Goal: Use online tool/utility: Use online tool/utility

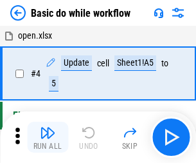
click at [48, 137] on img "button" at bounding box center [47, 132] width 15 height 15
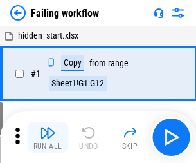
click at [48, 137] on img "button" at bounding box center [47, 132] width 15 height 15
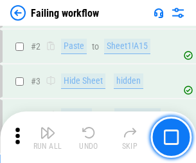
scroll to position [273, 0]
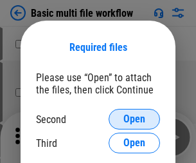
click at [134, 119] on span "Open" at bounding box center [135, 119] width 22 height 10
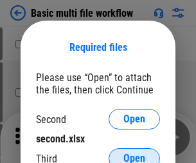
click at [134, 153] on span "Open" at bounding box center [135, 158] width 22 height 10
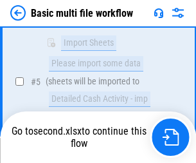
scroll to position [355, 0]
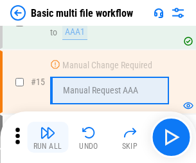
click at [48, 137] on img "button" at bounding box center [47, 132] width 15 height 15
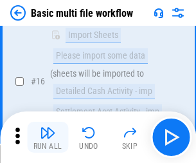
click at [48, 137] on img "button" at bounding box center [47, 132] width 15 height 15
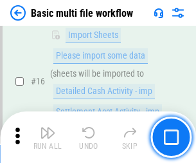
scroll to position [856, 0]
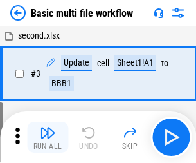
click at [48, 137] on img "button" at bounding box center [47, 132] width 15 height 15
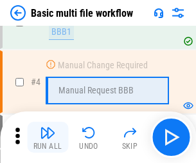
click at [48, 137] on img "button" at bounding box center [47, 132] width 15 height 15
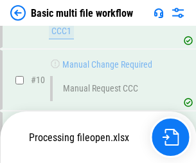
scroll to position [603, 0]
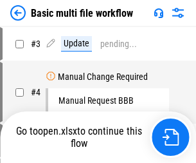
scroll to position [52, 0]
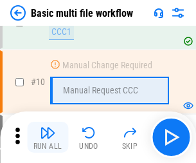
click at [48, 137] on img "button" at bounding box center [47, 132] width 15 height 15
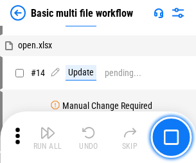
click at [48, 137] on img "button" at bounding box center [47, 132] width 15 height 15
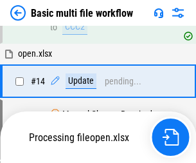
scroll to position [766, 0]
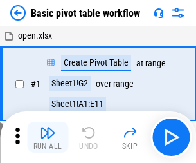
click at [48, 137] on img "button" at bounding box center [47, 132] width 15 height 15
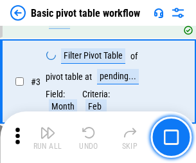
scroll to position [308, 0]
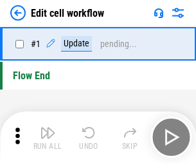
click at [48, 137] on img "button" at bounding box center [47, 132] width 15 height 15
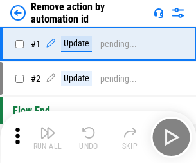
click at [48, 137] on img "button" at bounding box center [47, 132] width 15 height 15
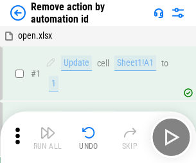
scroll to position [48, 0]
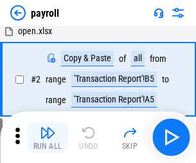
click at [48, 137] on img "button" at bounding box center [47, 132] width 15 height 15
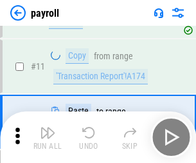
scroll to position [159, 0]
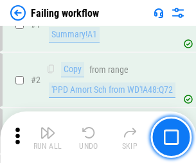
scroll to position [208, 0]
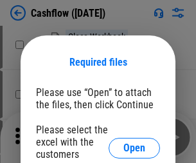
scroll to position [140, 0]
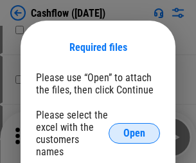
click at [134, 128] on span "Open" at bounding box center [135, 133] width 22 height 10
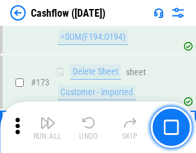
scroll to position [1362, 0]
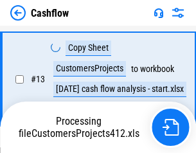
scroll to position [259, 0]
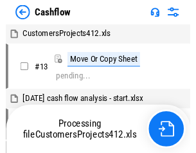
scroll to position [15, 0]
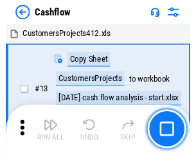
scroll to position [15, 0]
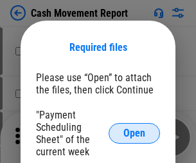
click at [134, 133] on span "Open" at bounding box center [135, 133] width 22 height 10
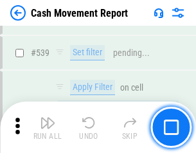
scroll to position [5710, 0]
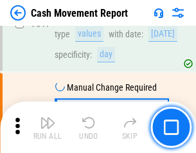
click at [48, 127] on img "button" at bounding box center [47, 122] width 15 height 15
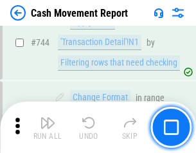
scroll to position [6852, 0]
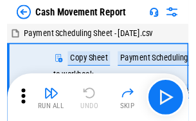
scroll to position [23, 0]
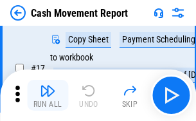
click at [48, 95] on img "button" at bounding box center [47, 90] width 15 height 15
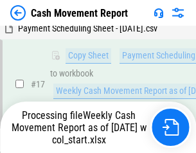
scroll to position [268, 0]
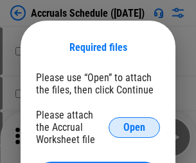
click at [134, 127] on span "Open" at bounding box center [135, 127] width 22 height 10
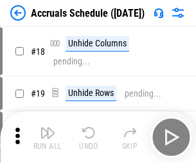
scroll to position [124, 0]
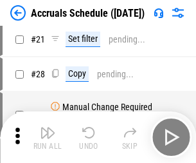
click at [48, 137] on img "button" at bounding box center [47, 132] width 15 height 15
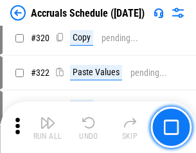
scroll to position [2393, 0]
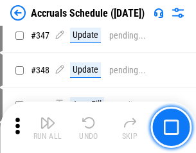
click at [48, 127] on img "button" at bounding box center [47, 122] width 15 height 15
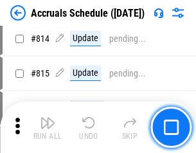
scroll to position [5677, 0]
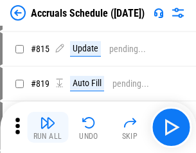
click at [48, 127] on img "button" at bounding box center [47, 122] width 15 height 15
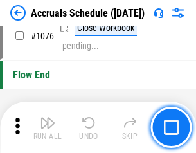
scroll to position [7706, 0]
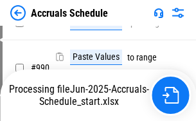
scroll to position [6363, 0]
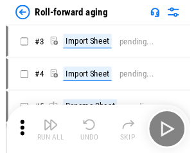
scroll to position [2, 0]
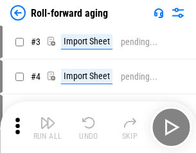
click at [48, 127] on img "button" at bounding box center [47, 122] width 15 height 15
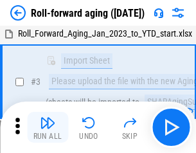
click at [48, 127] on img "button" at bounding box center [47, 122] width 15 height 15
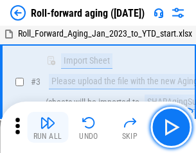
scroll to position [83, 0]
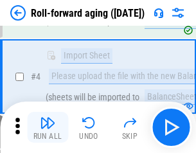
click at [48, 127] on img "button" at bounding box center [47, 122] width 15 height 15
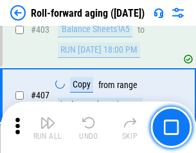
scroll to position [4462, 0]
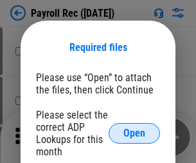
click at [134, 133] on span "Open" at bounding box center [135, 133] width 22 height 10
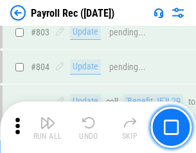
scroll to position [8174, 0]
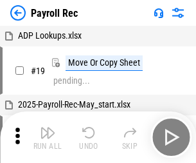
click at [48, 137] on img "button" at bounding box center [47, 132] width 15 height 15
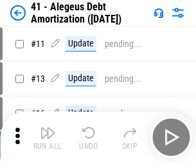
click at [48, 137] on img "button" at bounding box center [47, 132] width 15 height 15
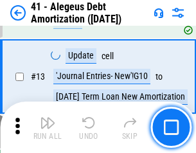
scroll to position [159, 0]
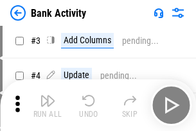
click at [48, 105] on img "button" at bounding box center [47, 100] width 15 height 15
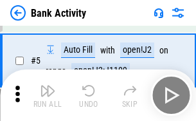
scroll to position [68, 0]
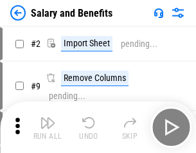
click at [48, 127] on img "button" at bounding box center [47, 122] width 15 height 15
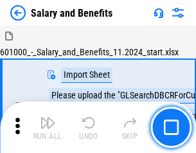
scroll to position [17, 0]
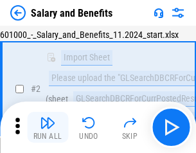
click at [48, 127] on img "button" at bounding box center [47, 122] width 15 height 15
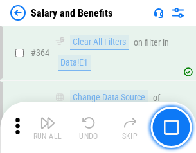
scroll to position [6059, 0]
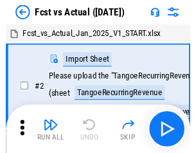
scroll to position [17, 0]
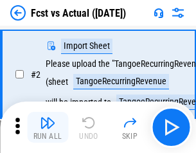
click at [48, 127] on img "button" at bounding box center [47, 122] width 15 height 15
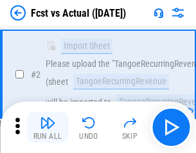
click at [48, 127] on img "button" at bounding box center [47, 122] width 15 height 15
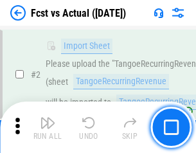
scroll to position [120, 0]
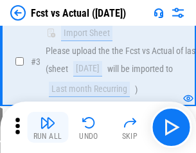
click at [48, 127] on img "button" at bounding box center [47, 122] width 15 height 15
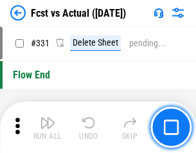
scroll to position [6159, 0]
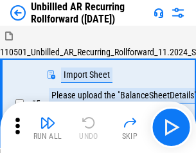
scroll to position [28, 0]
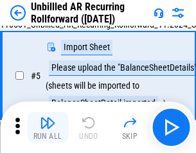
click at [48, 127] on img "button" at bounding box center [47, 122] width 15 height 15
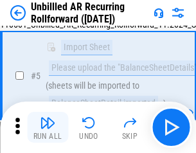
click at [48, 127] on img "button" at bounding box center [47, 122] width 15 height 15
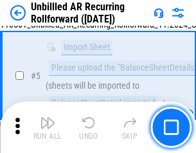
scroll to position [121, 0]
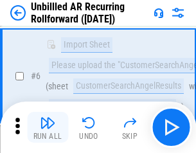
click at [48, 127] on img "button" at bounding box center [47, 122] width 15 height 15
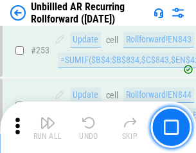
scroll to position [4370, 0]
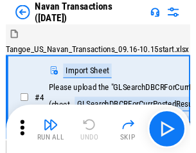
scroll to position [21, 0]
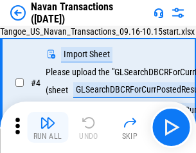
click at [48, 127] on img "button" at bounding box center [47, 122] width 15 height 15
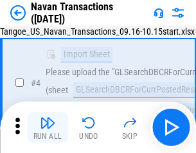
click at [48, 127] on img "button" at bounding box center [47, 122] width 15 height 15
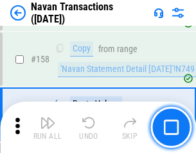
scroll to position [4171, 0]
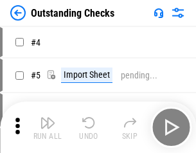
click at [48, 127] on img "button" at bounding box center [47, 122] width 15 height 15
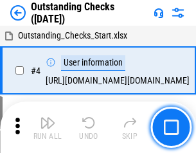
scroll to position [54, 0]
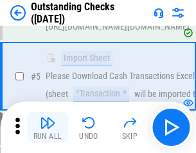
click at [48, 127] on img "button" at bounding box center [47, 122] width 15 height 15
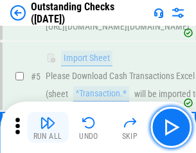
scroll to position [134, 0]
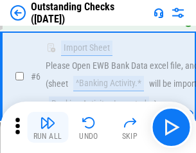
click at [48, 127] on img "button" at bounding box center [47, 122] width 15 height 15
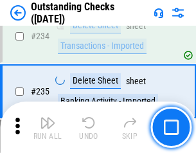
scroll to position [3907, 0]
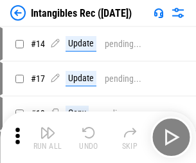
click at [48, 137] on img "button" at bounding box center [47, 132] width 15 height 15
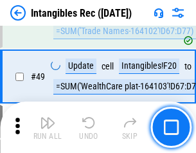
scroll to position [501, 0]
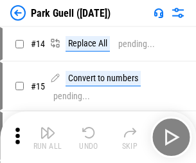
click at [48, 127] on img "button" at bounding box center [47, 132] width 15 height 15
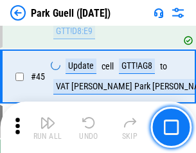
scroll to position [1609, 0]
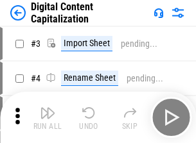
click at [48, 108] on img "button" at bounding box center [47, 113] width 15 height 15
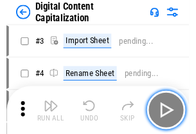
scroll to position [37, 0]
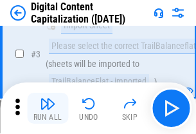
click at [48, 108] on img "button" at bounding box center [47, 103] width 15 height 15
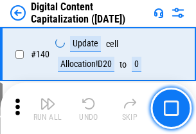
scroll to position [1365, 0]
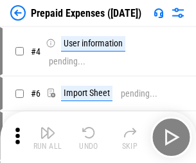
click at [48, 127] on img "button" at bounding box center [47, 132] width 15 height 15
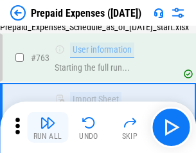
click at [48, 127] on img "button" at bounding box center [47, 122] width 15 height 15
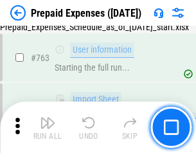
scroll to position [3642, 0]
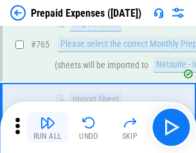
click at [48, 127] on img "button" at bounding box center [47, 122] width 15 height 15
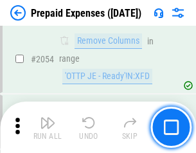
scroll to position [13449, 0]
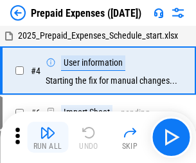
click at [48, 137] on img "button" at bounding box center [47, 132] width 15 height 15
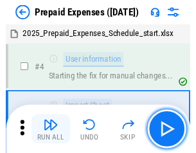
scroll to position [57, 0]
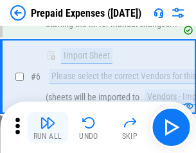
click at [48, 127] on img "button" at bounding box center [47, 122] width 15 height 15
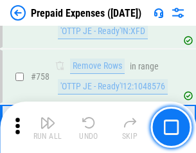
scroll to position [4584, 0]
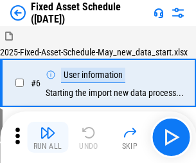
click at [48, 137] on img "button" at bounding box center [47, 132] width 15 height 15
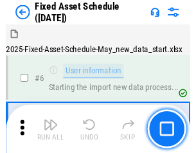
scroll to position [69, 0]
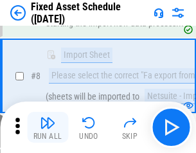
click at [48, 127] on img "button" at bounding box center [47, 122] width 15 height 15
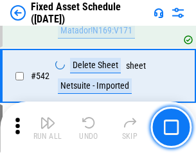
scroll to position [4587, 0]
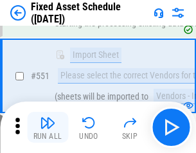
click at [48, 127] on img "button" at bounding box center [47, 122] width 15 height 15
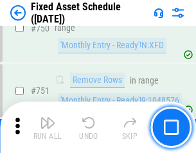
scroll to position [6273, 0]
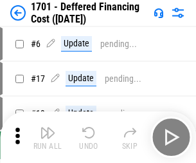
click at [48, 137] on img "button" at bounding box center [47, 132] width 15 height 15
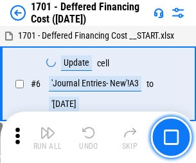
scroll to position [154, 0]
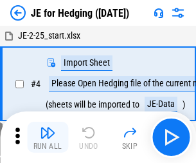
click at [48, 127] on img "button" at bounding box center [47, 132] width 15 height 15
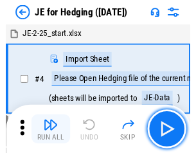
scroll to position [2, 0]
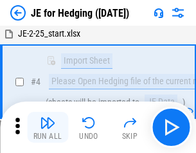
click at [48, 127] on img "button" at bounding box center [47, 122] width 15 height 15
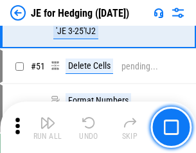
scroll to position [833, 0]
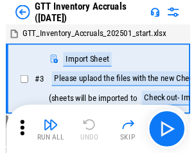
scroll to position [2, 0]
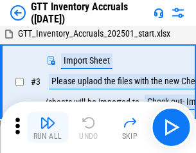
click at [48, 127] on img "button" at bounding box center [47, 122] width 15 height 15
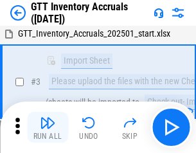
click at [48, 127] on img "button" at bounding box center [47, 122] width 15 height 15
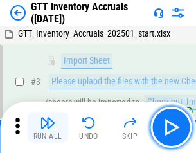
scroll to position [83, 0]
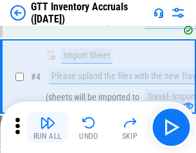
click at [48, 127] on img "button" at bounding box center [47, 122] width 15 height 15
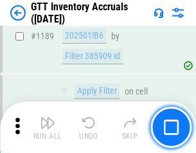
scroll to position [10506, 0]
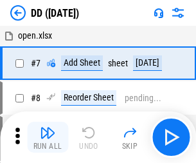
click at [48, 137] on img "button" at bounding box center [47, 132] width 15 height 15
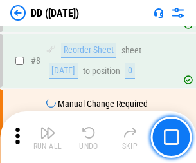
scroll to position [124, 0]
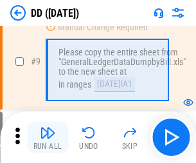
click at [48, 137] on img "button" at bounding box center [47, 132] width 15 height 15
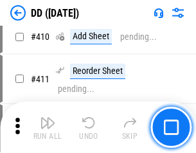
scroll to position [5757, 0]
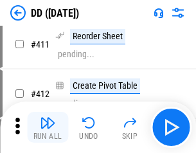
click at [48, 127] on img "button" at bounding box center [47, 122] width 15 height 15
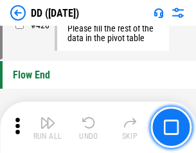
scroll to position [6158, 0]
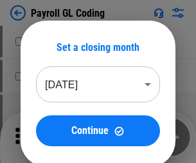
click at [48, 137] on img "button" at bounding box center [47, 132] width 15 height 15
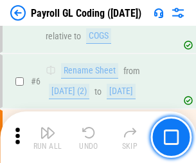
scroll to position [154, 0]
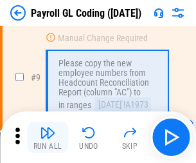
click at [48, 137] on img "button" at bounding box center [47, 132] width 15 height 15
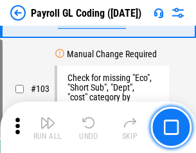
scroll to position [3019, 0]
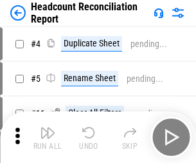
click at [48, 137] on img "button" at bounding box center [47, 132] width 15 height 15
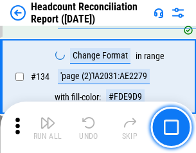
scroll to position [1547, 0]
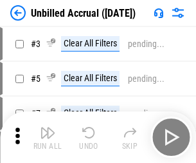
click at [48, 137] on img "button" at bounding box center [47, 132] width 15 height 15
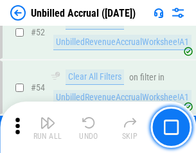
scroll to position [1343, 0]
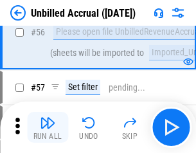
click at [48, 127] on img "button" at bounding box center [47, 122] width 15 height 15
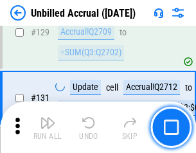
scroll to position [3832, 0]
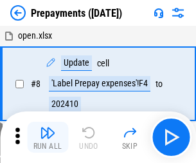
click at [48, 137] on img "button" at bounding box center [47, 132] width 15 height 15
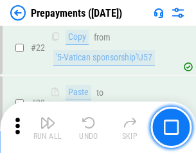
scroll to position [970, 0]
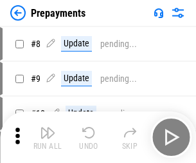
click at [48, 137] on img "button" at bounding box center [47, 132] width 15 height 15
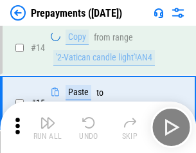
scroll to position [334, 0]
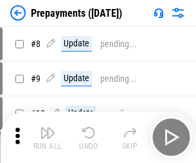
click at [48, 137] on img "button" at bounding box center [47, 132] width 15 height 15
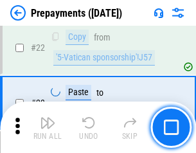
scroll to position [970, 0]
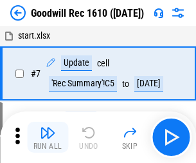
click at [48, 137] on img "button" at bounding box center [47, 132] width 15 height 15
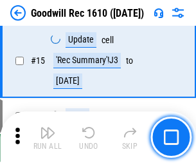
scroll to position [220, 0]
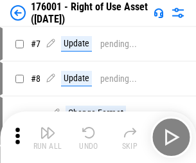
click at [48, 137] on img "button" at bounding box center [47, 132] width 15 height 15
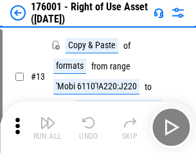
scroll to position [83, 0]
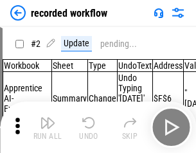
click at [48, 127] on img "button" at bounding box center [47, 122] width 15 height 15
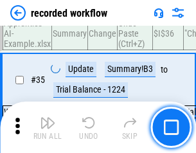
scroll to position [4022, 0]
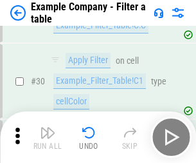
scroll to position [1177, 0]
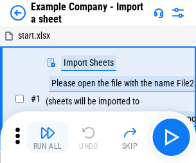
click at [48, 127] on img "button" at bounding box center [47, 132] width 15 height 15
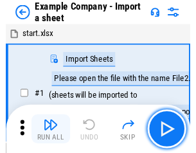
scroll to position [20, 0]
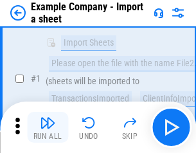
click at [48, 127] on img "button" at bounding box center [47, 122] width 15 height 15
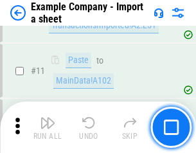
scroll to position [284, 0]
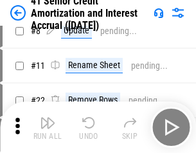
click at [48, 127] on img "button" at bounding box center [47, 122] width 15 height 15
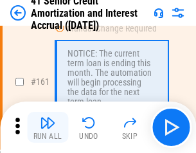
click at [48, 127] on img "button" at bounding box center [47, 122] width 15 height 15
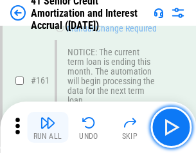
scroll to position [1376, 0]
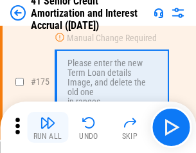
click at [48, 127] on img "button" at bounding box center [47, 122] width 15 height 15
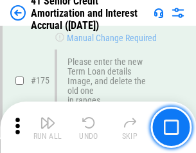
scroll to position [1507, 0]
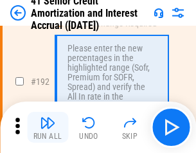
click at [48, 127] on img "button" at bounding box center [47, 122] width 15 height 15
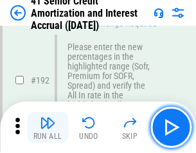
scroll to position [1642, 0]
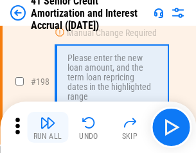
click at [48, 127] on img "button" at bounding box center [47, 122] width 15 height 15
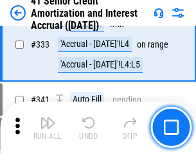
scroll to position [3287, 0]
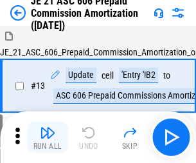
click at [48, 127] on img "button" at bounding box center [47, 132] width 15 height 15
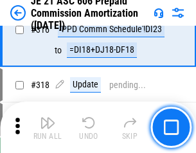
scroll to position [2402, 0]
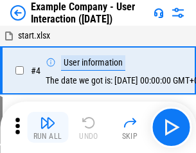
click at [48, 127] on img "button" at bounding box center [47, 122] width 15 height 15
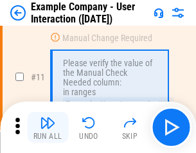
click at [48, 127] on img "button" at bounding box center [47, 122] width 15 height 15
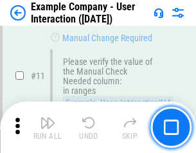
scroll to position [279, 0]
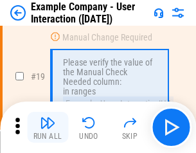
click at [48, 127] on img "button" at bounding box center [47, 122] width 15 height 15
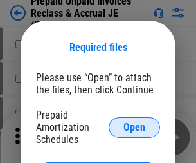
click at [134, 127] on span "Open" at bounding box center [135, 127] width 22 height 10
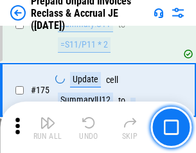
scroll to position [1737, 0]
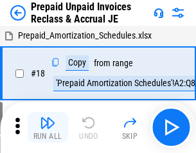
click at [48, 127] on img "button" at bounding box center [47, 122] width 15 height 15
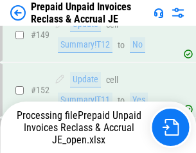
scroll to position [1671, 0]
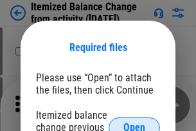
click at [134, 122] on span "Open" at bounding box center [135, 127] width 22 height 10
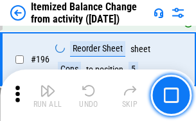
scroll to position [2476, 0]
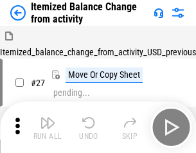
scroll to position [20, 0]
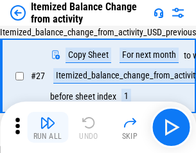
click at [48, 127] on img "button" at bounding box center [47, 122] width 15 height 15
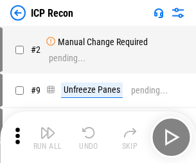
scroll to position [6, 0]
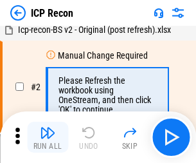
click at [48, 137] on img "button" at bounding box center [47, 132] width 15 height 15
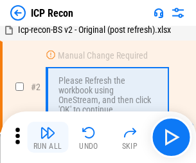
click at [48, 137] on img "button" at bounding box center [47, 132] width 15 height 15
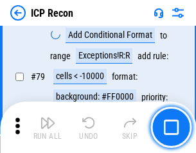
scroll to position [1261, 0]
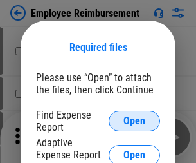
click at [134, 121] on span "Open" at bounding box center [135, 121] width 22 height 10
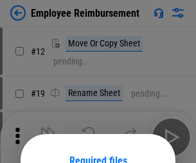
scroll to position [113, 0]
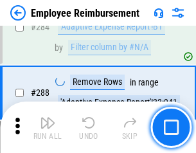
scroll to position [3497, 0]
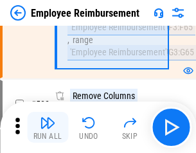
click at [48, 127] on img "button" at bounding box center [47, 122] width 15 height 15
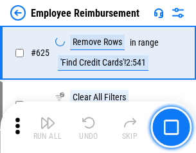
scroll to position [7703, 0]
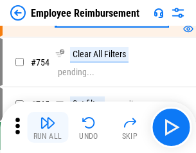
click at [48, 127] on img "button" at bounding box center [47, 122] width 15 height 15
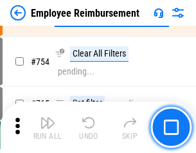
click at [48, 127] on img "button" at bounding box center [47, 122] width 15 height 15
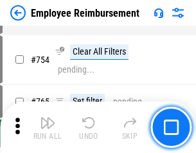
scroll to position [9027, 0]
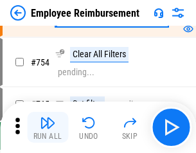
click at [48, 127] on img "button" at bounding box center [47, 122] width 15 height 15
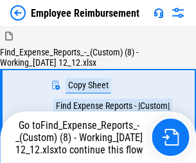
scroll to position [44, 0]
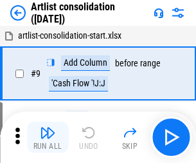
click at [48, 137] on img "button" at bounding box center [47, 132] width 15 height 15
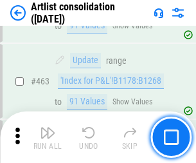
scroll to position [5634, 0]
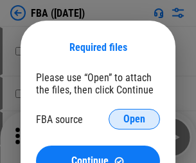
click at [134, 119] on span "Open" at bounding box center [135, 119] width 22 height 10
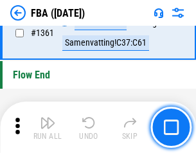
scroll to position [13818, 0]
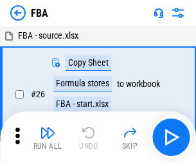
scroll to position [13, 0]
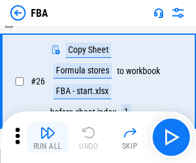
click at [48, 137] on img "button" at bounding box center [47, 132] width 15 height 15
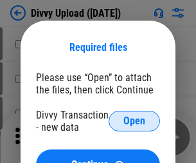
click at [134, 121] on span "Open" at bounding box center [135, 121] width 22 height 10
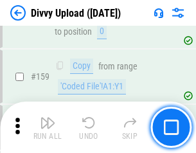
scroll to position [1332, 0]
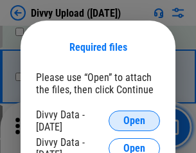
click at [134, 121] on span "Open" at bounding box center [135, 121] width 22 height 10
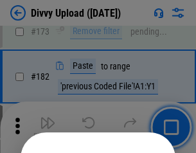
scroll to position [1444, 0]
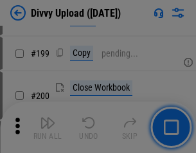
scroll to position [1871, 0]
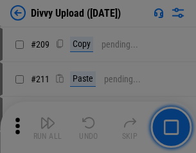
scroll to position [2185, 0]
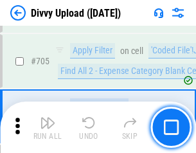
scroll to position [8802, 0]
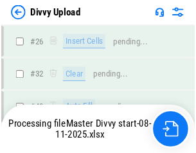
scroll to position [1332, 0]
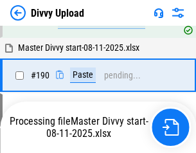
scroll to position [1635, 0]
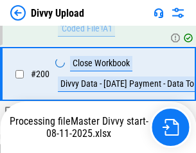
scroll to position [2007, 0]
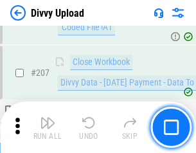
scroll to position [2291, 0]
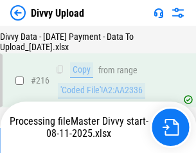
scroll to position [2649, 0]
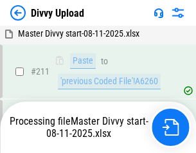
scroll to position [2487, 0]
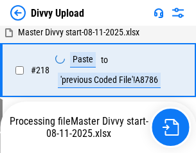
scroll to position [2858, 0]
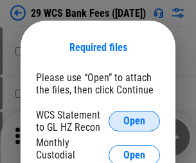
click at [134, 121] on span "Open" at bounding box center [135, 121] width 22 height 10
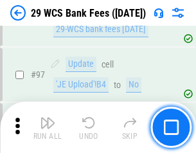
scroll to position [1254, 0]
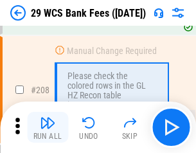
click at [48, 127] on img "button" at bounding box center [47, 122] width 15 height 15
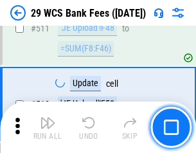
scroll to position [6473, 0]
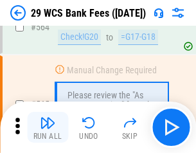
click at [48, 127] on img "button" at bounding box center [47, 122] width 15 height 15
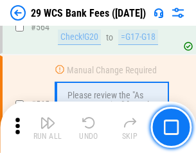
scroll to position [6958, 0]
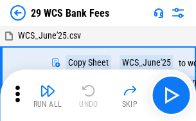
scroll to position [23, 0]
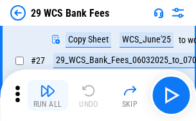
click at [48, 95] on img "button" at bounding box center [47, 90] width 15 height 15
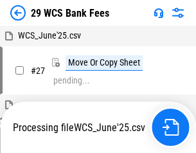
scroll to position [7, 0]
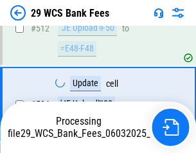
scroll to position [6726, 0]
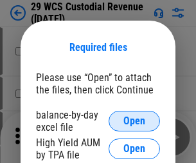
click at [134, 121] on span "Open" at bounding box center [135, 121] width 22 height 10
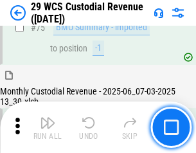
scroll to position [1344, 0]
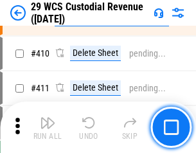
click at [48, 127] on img "button" at bounding box center [47, 122] width 15 height 15
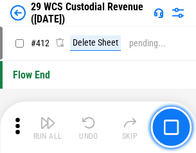
scroll to position [6145, 0]
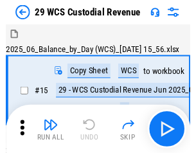
scroll to position [31, 0]
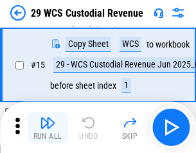
click at [48, 127] on img "button" at bounding box center [47, 122] width 15 height 15
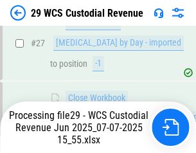
scroll to position [595, 0]
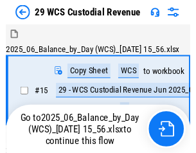
scroll to position [24, 0]
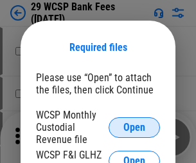
click at [134, 127] on span "Open" at bounding box center [135, 127] width 22 height 10
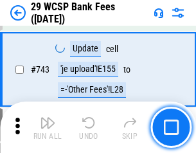
scroll to position [6484, 0]
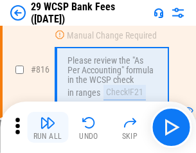
click at [48, 127] on img "button" at bounding box center [47, 122] width 15 height 15
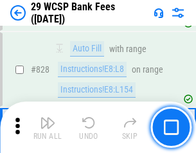
scroll to position [8002, 0]
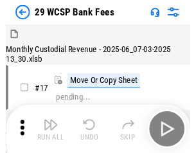
scroll to position [31, 0]
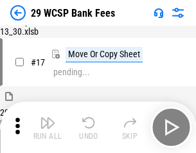
click at [48, 127] on img "button" at bounding box center [47, 122] width 15 height 15
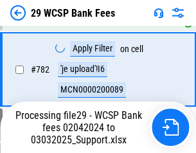
scroll to position [7605, 0]
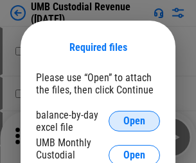
click at [134, 121] on span "Open" at bounding box center [135, 121] width 22 height 10
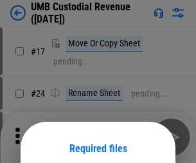
scroll to position [101, 0]
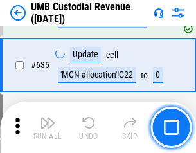
scroll to position [6733, 0]
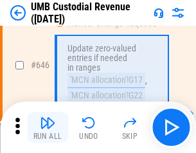
click at [48, 127] on img "button" at bounding box center [47, 122] width 15 height 15
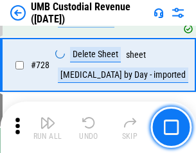
scroll to position [7937, 0]
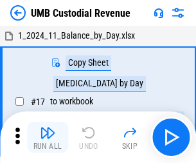
click at [48, 137] on img "button" at bounding box center [47, 132] width 15 height 15
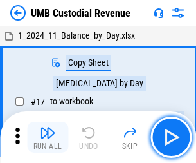
scroll to position [10, 0]
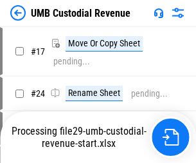
scroll to position [5, 0]
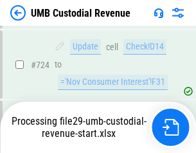
scroll to position [7852, 0]
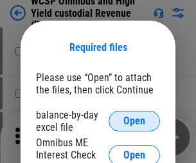
click at [134, 121] on span "Open" at bounding box center [135, 121] width 22 height 10
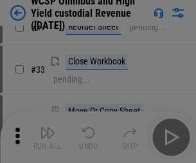
scroll to position [294, 0]
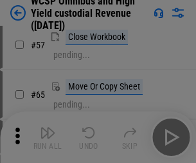
scroll to position [561, 0]
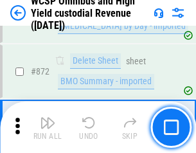
scroll to position [10889, 0]
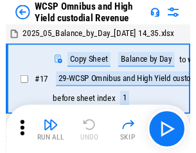
scroll to position [7, 0]
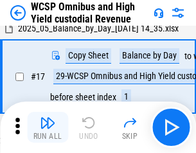
click at [48, 127] on img "button" at bounding box center [47, 122] width 15 height 15
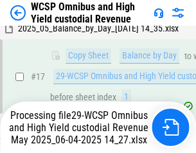
scroll to position [268, 0]
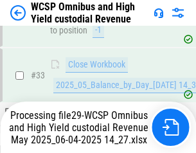
scroll to position [637, 0]
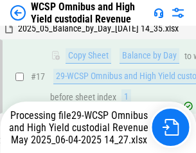
scroll to position [268, 0]
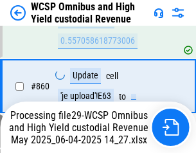
scroll to position [10860, 0]
